Goal: Find contact information: Find contact information

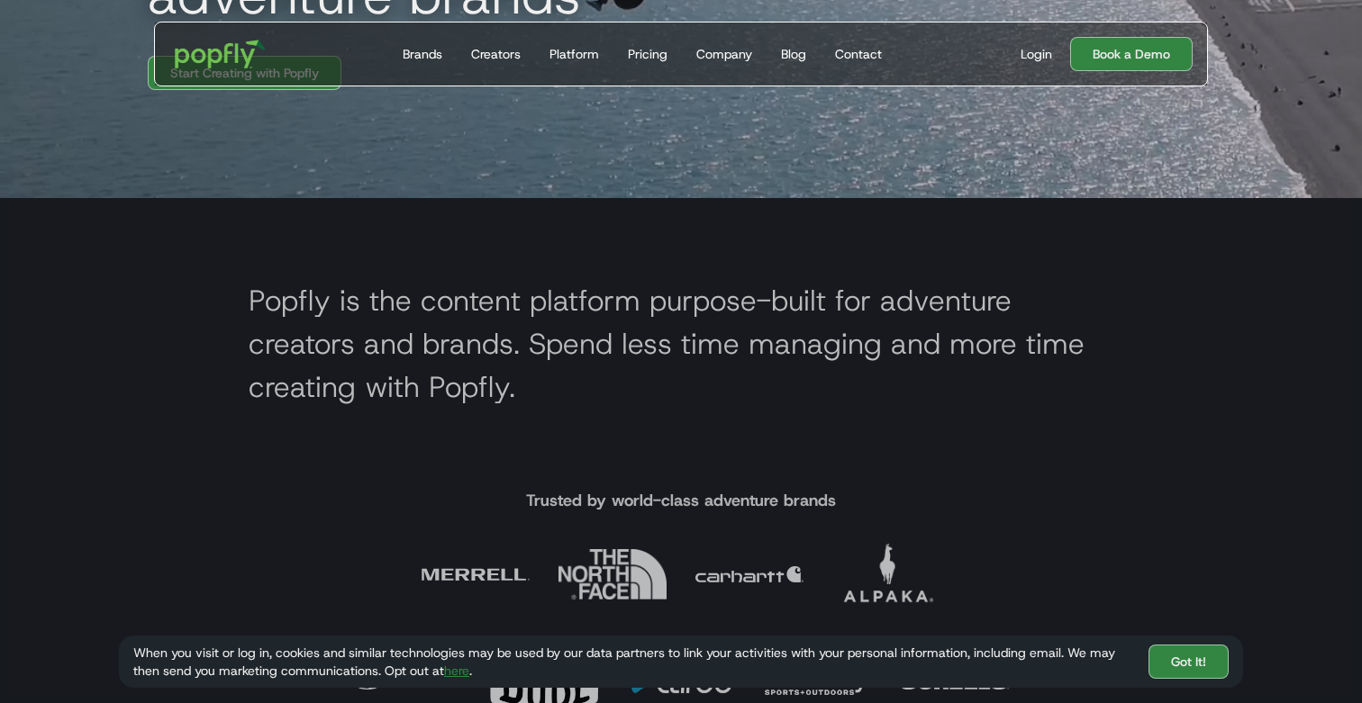
scroll to position [592, 0]
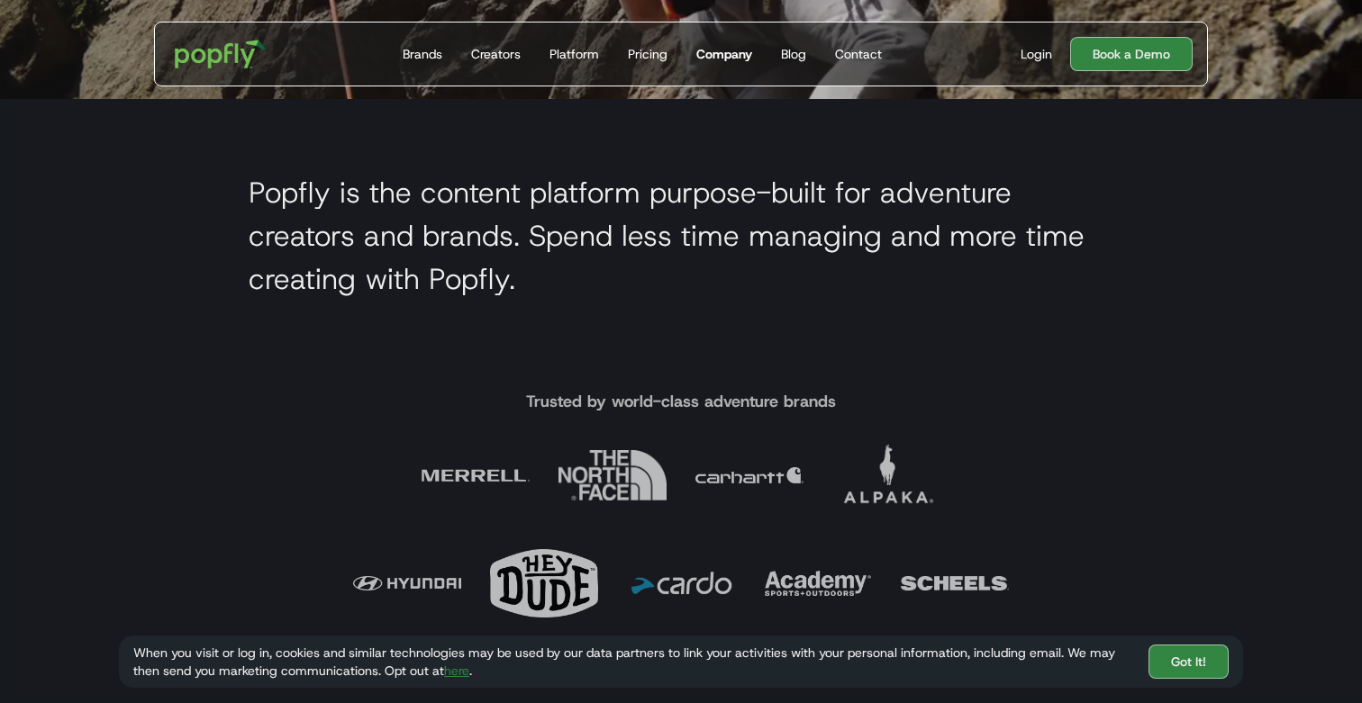
click at [740, 50] on div "Company" at bounding box center [724, 54] width 56 height 18
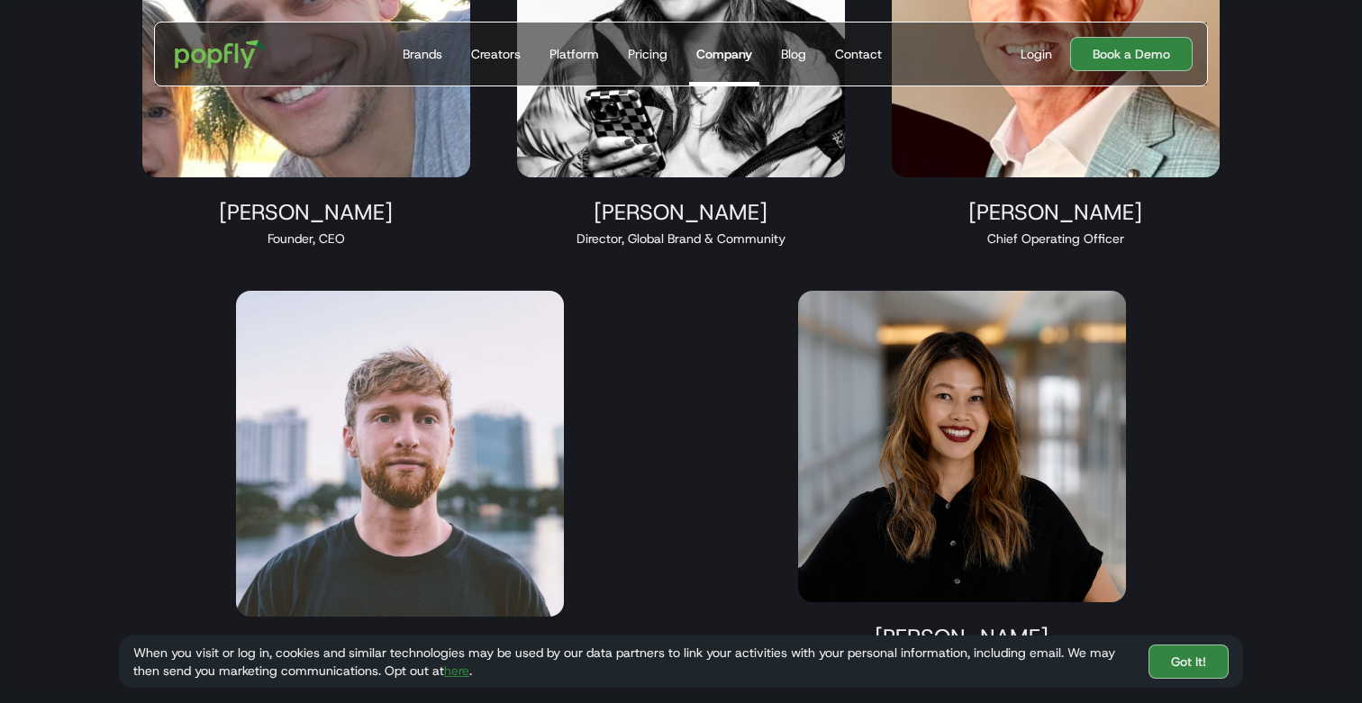
scroll to position [1840, 0]
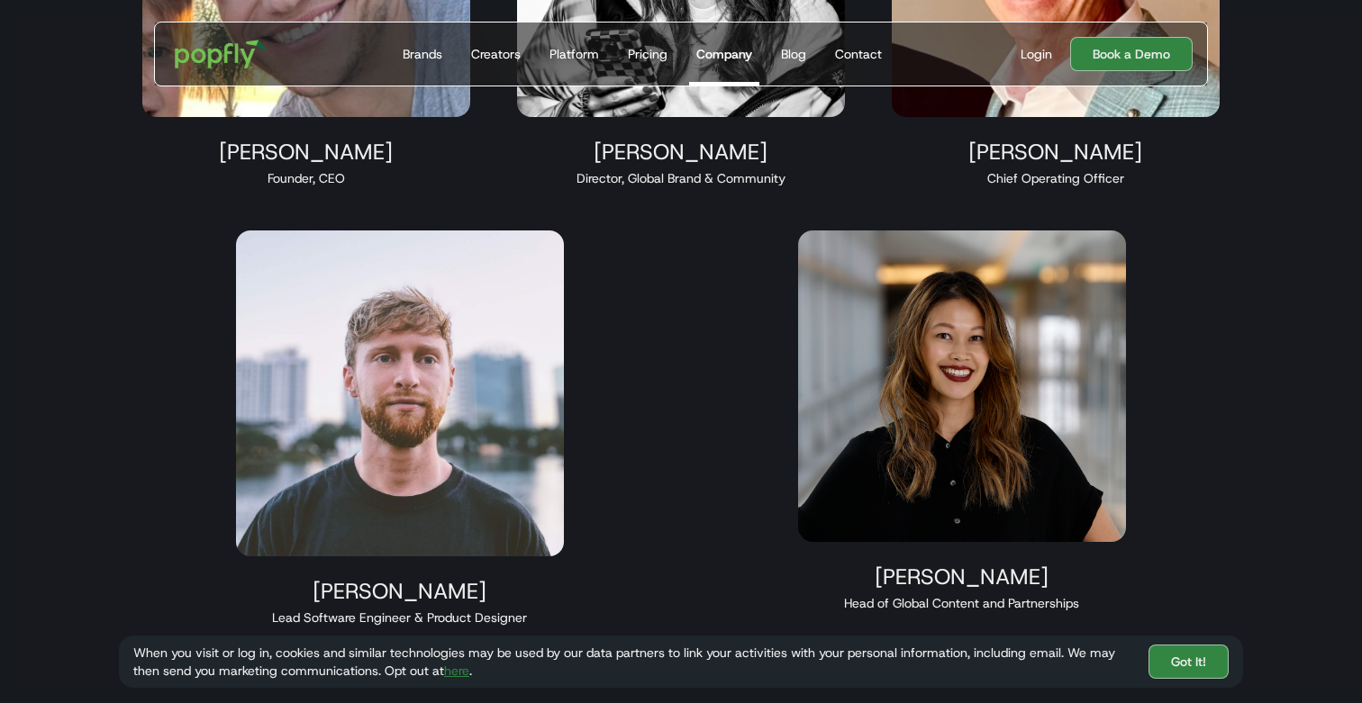
click at [894, 436] on img at bounding box center [962, 387] width 328 height 312
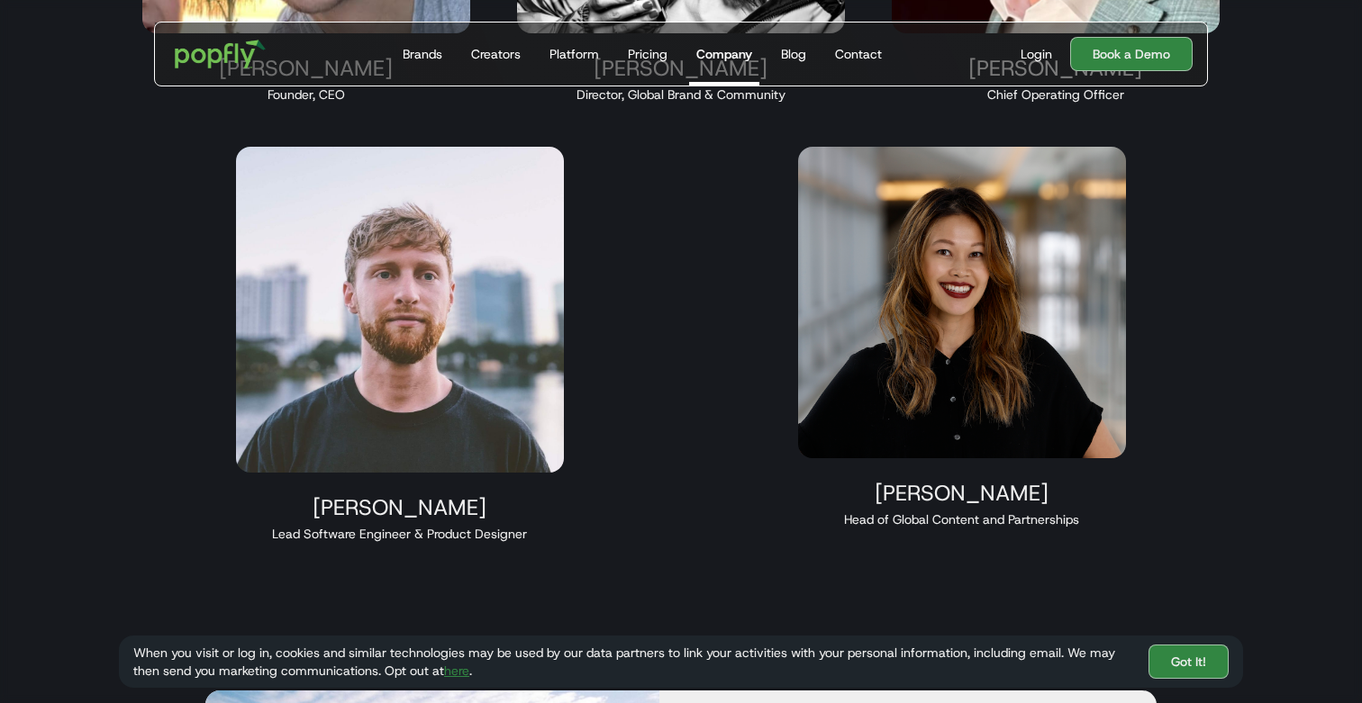
scroll to position [1990, 0]
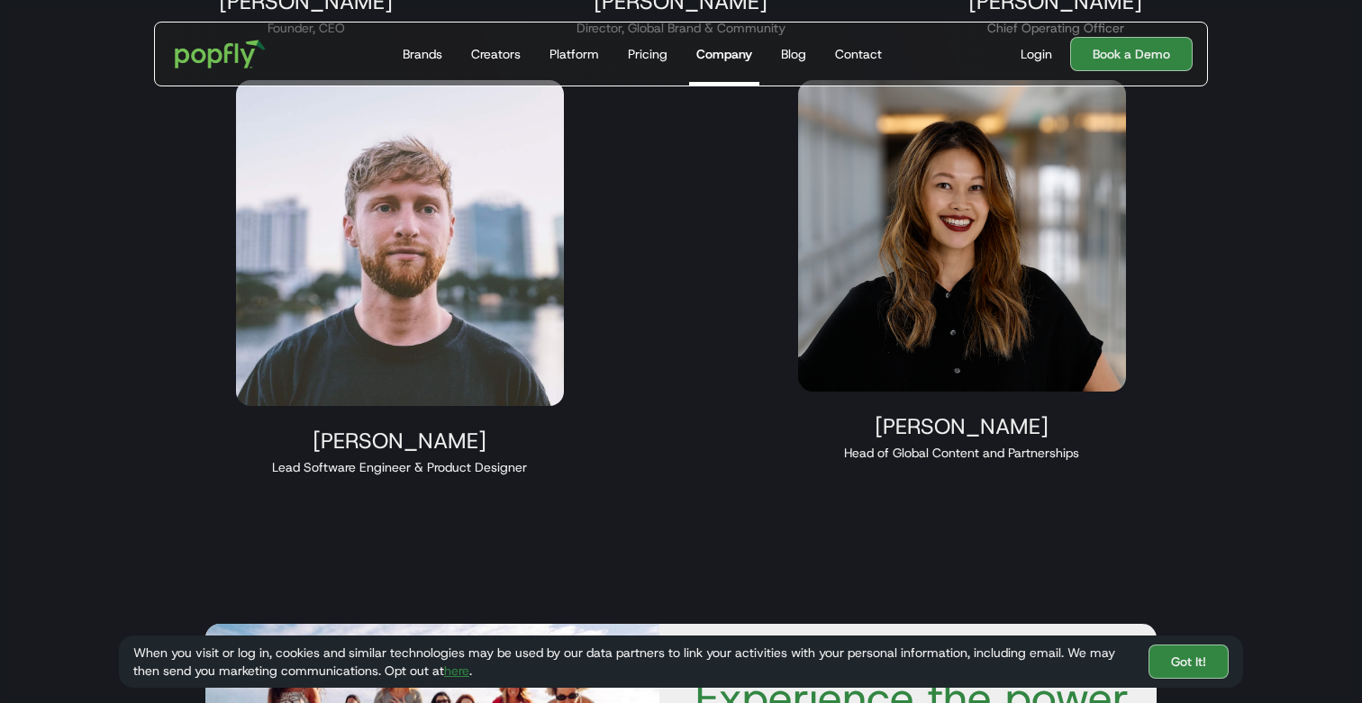
click at [912, 431] on div "Victoria Walden" at bounding box center [962, 426] width 328 height 27
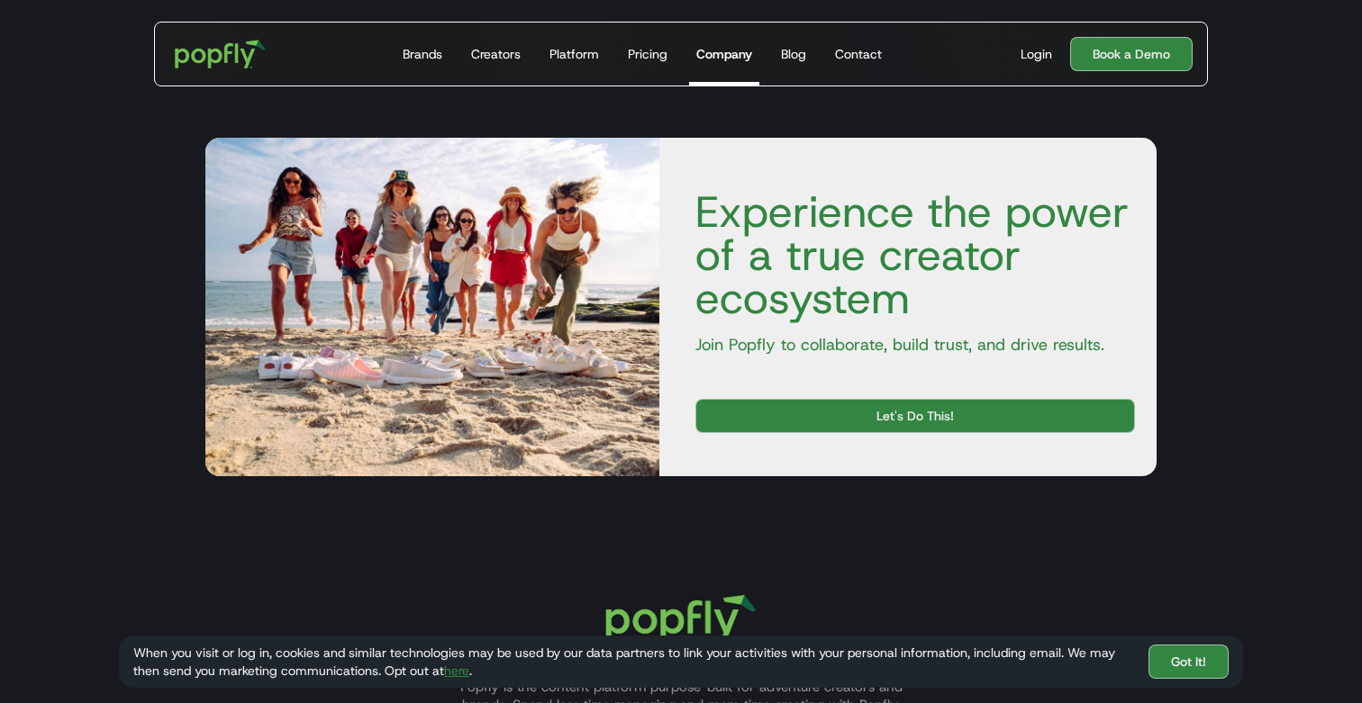
scroll to position [2820, 0]
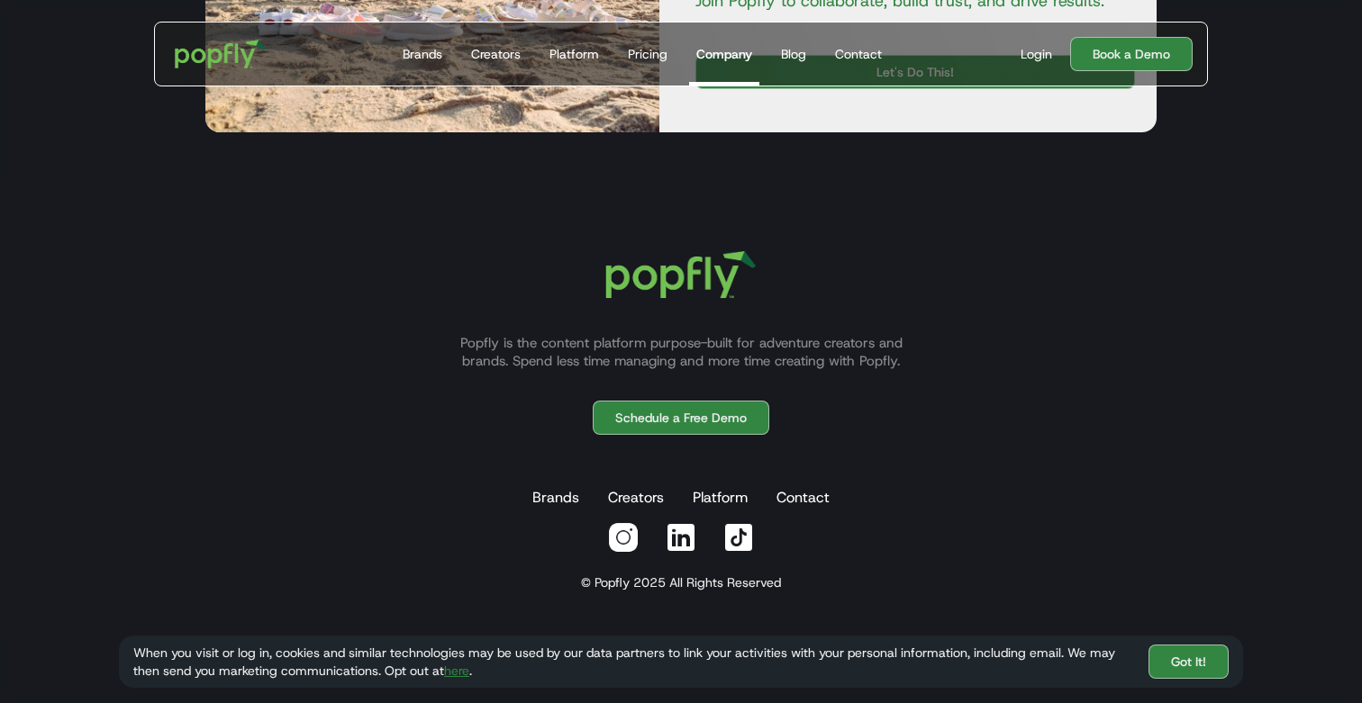
click at [626, 543] on img at bounding box center [623, 537] width 32 height 32
